Goal: Navigation & Orientation: Understand site structure

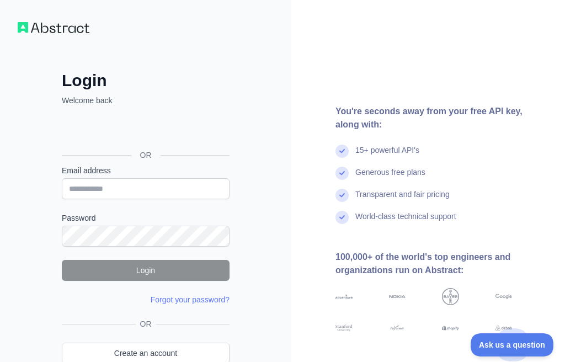
click at [150, 131] on div "Acceder con Google. Se abre en una pestaña nueva" at bounding box center [145, 130] width 166 height 24
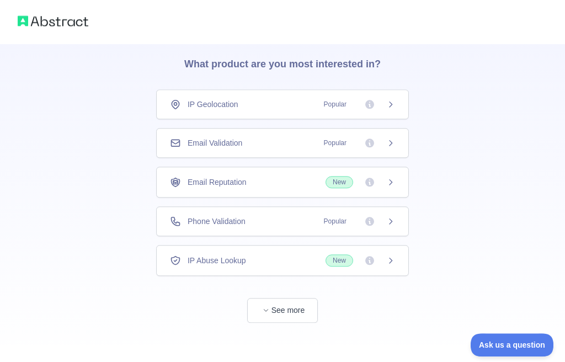
scroll to position [44, 0]
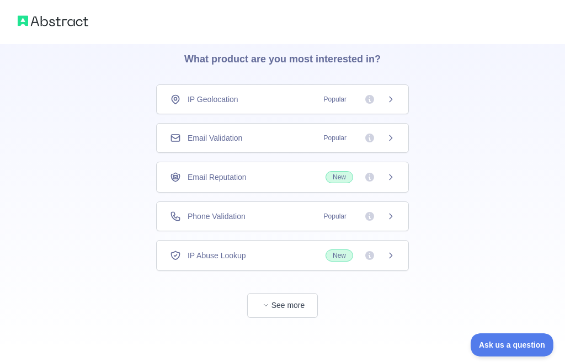
click at [389, 214] on icon at bounding box center [391, 216] width 9 height 9
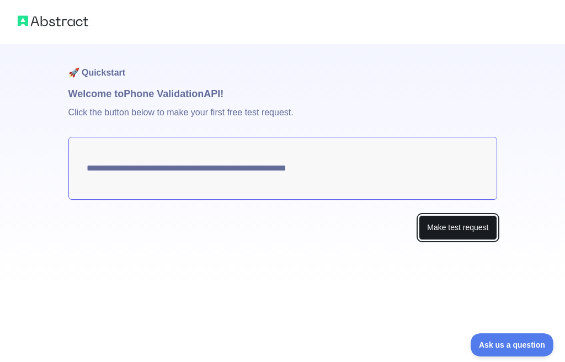
click at [434, 229] on button "Make test request" at bounding box center [458, 227] width 78 height 25
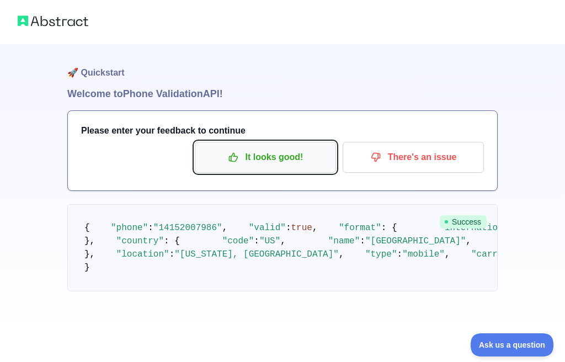
click at [251, 156] on p "It looks good!" at bounding box center [265, 157] width 125 height 19
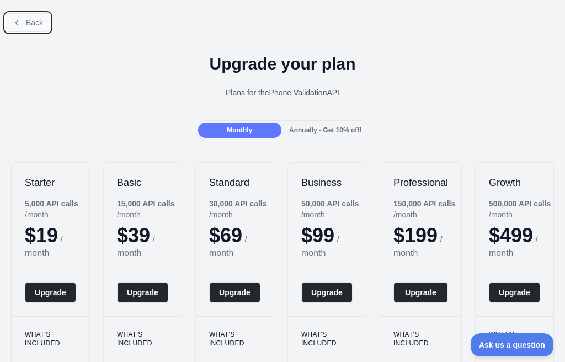
click at [19, 15] on button "Back" at bounding box center [28, 22] width 45 height 19
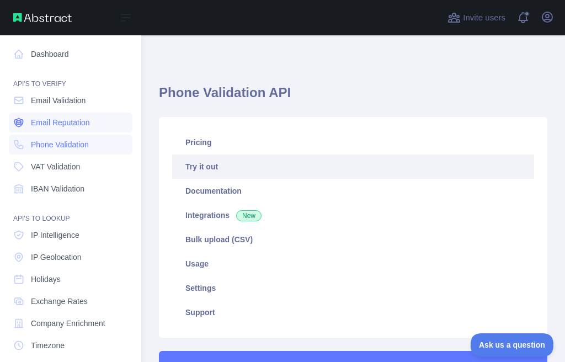
click at [65, 121] on span "Email Reputation" at bounding box center [60, 122] width 59 height 11
click at [54, 144] on span "Phone Validation" at bounding box center [60, 144] width 58 height 11
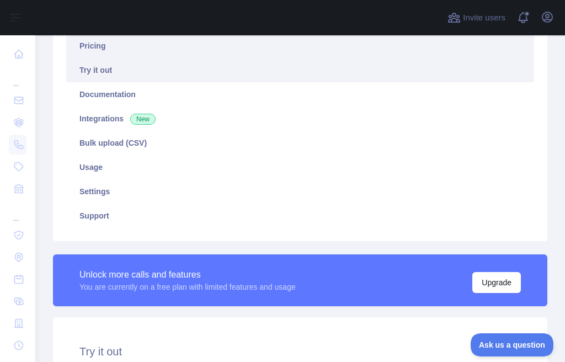
scroll to position [265, 0]
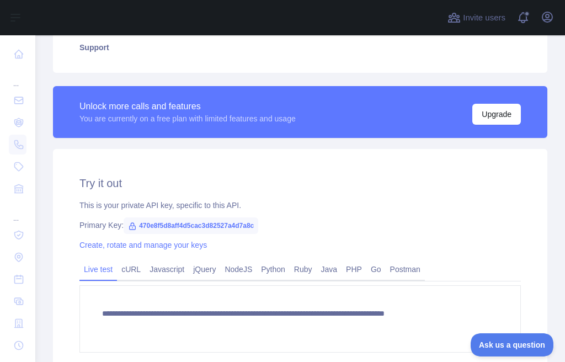
click at [187, 224] on span "470e8f5d8aff4d5cac3d82527a4d7a8c" at bounding box center [191, 226] width 135 height 17
copy span "470e8f5d8aff4d5cac3d82527a4d7a8c"
click at [214, 228] on span "470e8f5d8aff4d5cac3d82527a4d7a8c" at bounding box center [191, 226] width 135 height 17
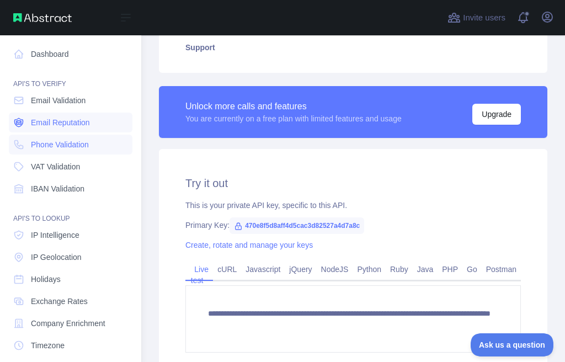
click at [68, 123] on span "Email Reputation" at bounding box center [60, 122] width 59 height 11
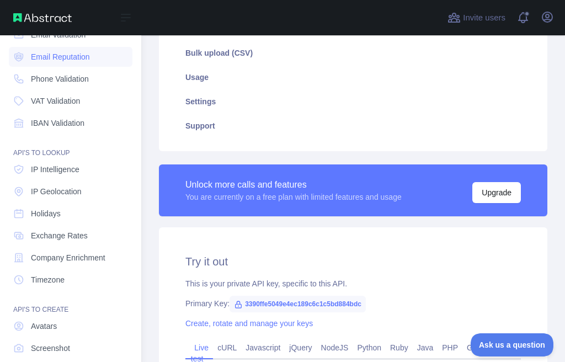
scroll to position [66, 0]
click at [70, 190] on span "IP Geolocation" at bounding box center [56, 191] width 51 height 11
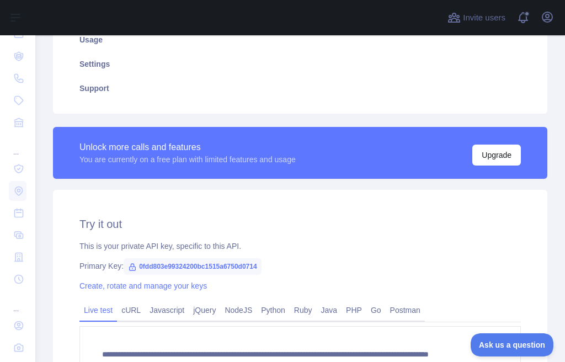
scroll to position [295, 0]
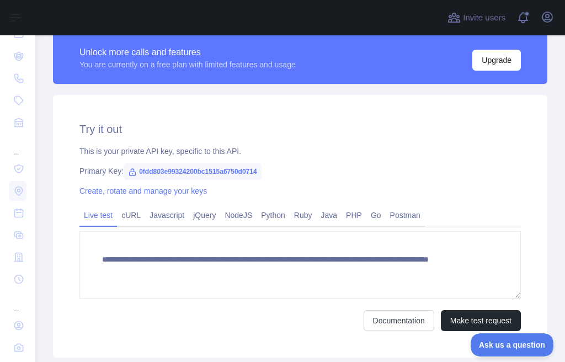
click at [187, 171] on span "0fdd803e99324200bc1515a6750d0714" at bounding box center [193, 171] width 138 height 17
copy span "0fdd803e99324200bc1515a6750d0714"
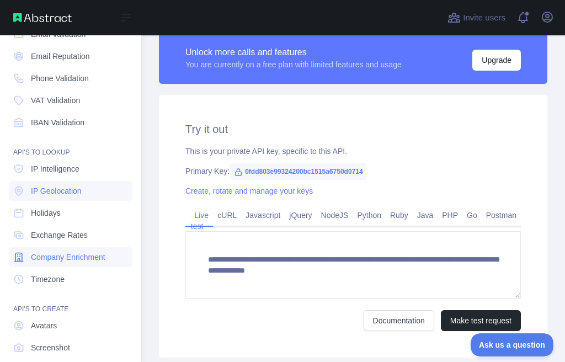
click at [57, 265] on link "Company Enrichment" at bounding box center [71, 257] width 124 height 20
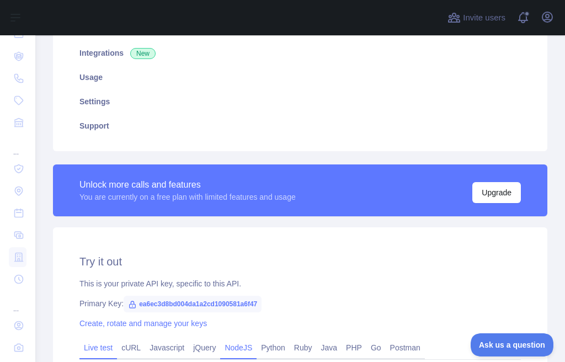
scroll to position [295, 0]
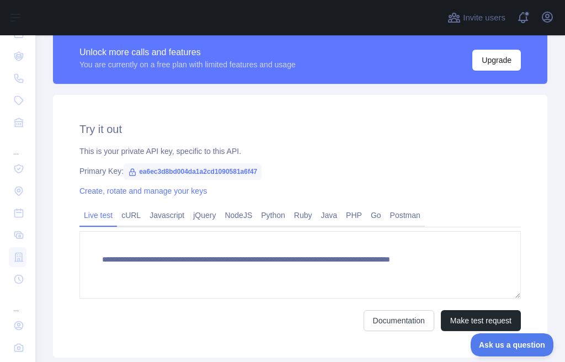
click at [192, 169] on span "ea6ec3d8bd004da1a2cd1090581a6f47" at bounding box center [193, 171] width 138 height 17
drag, startPoint x: 192, startPoint y: 169, endPoint x: 173, endPoint y: 171, distance: 18.8
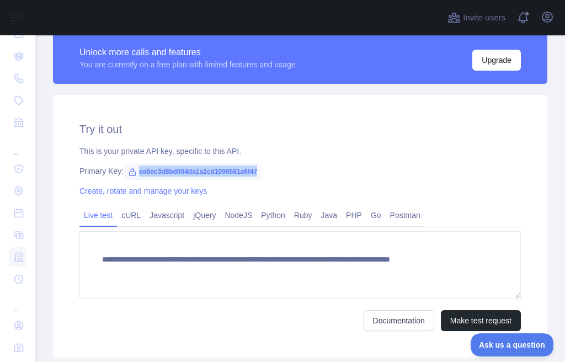
click at [173, 171] on span "ea6ec3d8bd004da1a2cd1090581a6f47" at bounding box center [193, 171] width 138 height 17
copy span "ea6ec3d8bd004da1a2cd1090581a6f47"
